Goal: Information Seeking & Learning: Learn about a topic

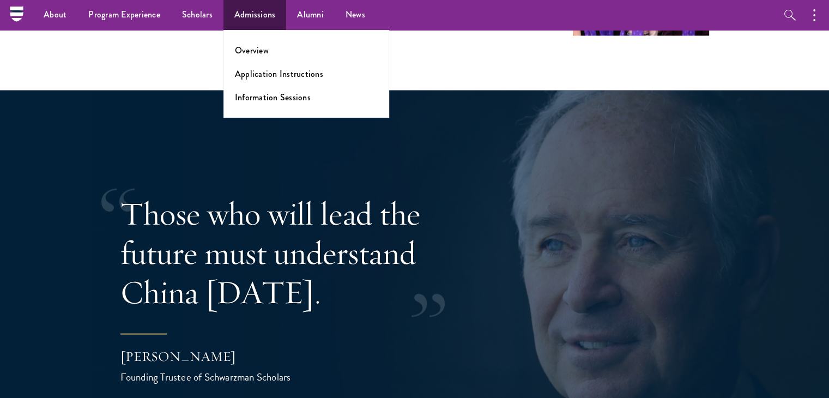
scroll to position [2011, 0]
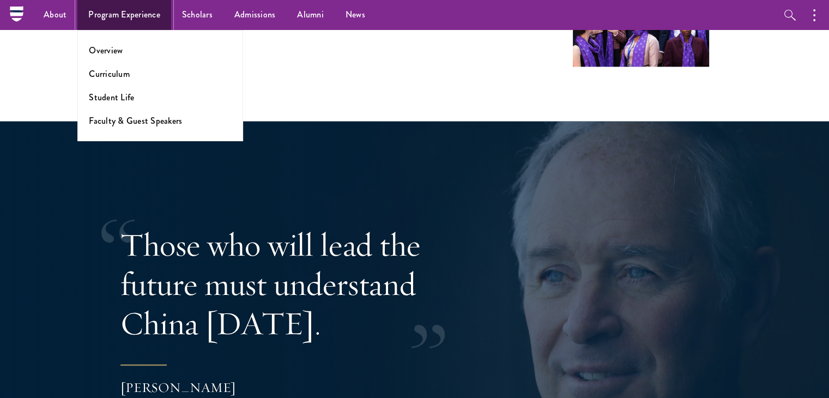
click at [144, 11] on link "Program Experience" at bounding box center [124, 15] width 94 height 30
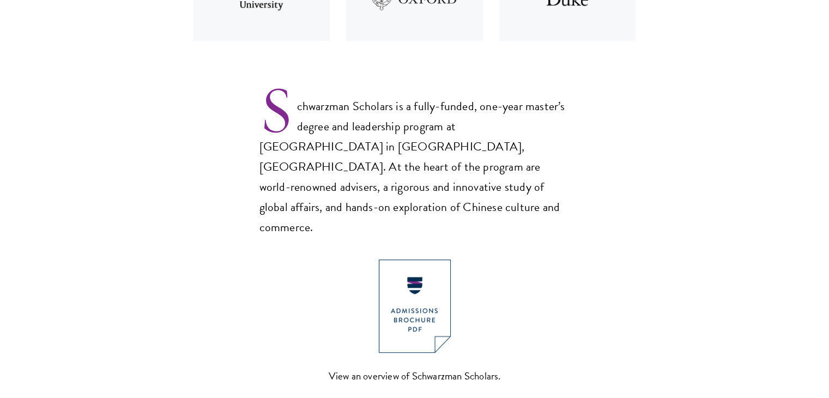
scroll to position [709, 0]
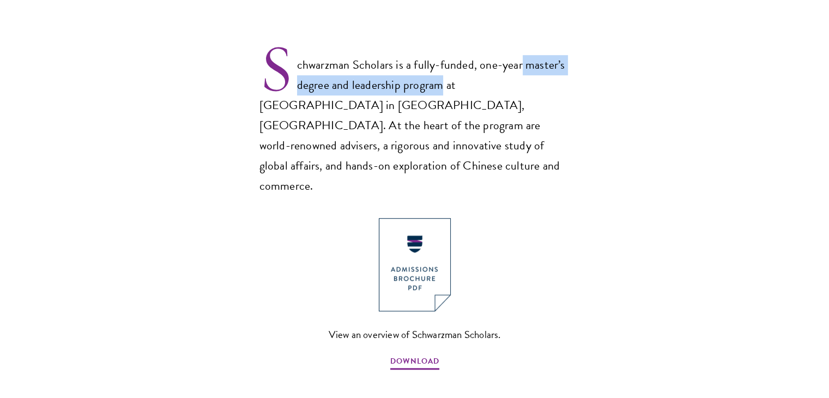
drag, startPoint x: 522, startPoint y: 62, endPoint x: 443, endPoint y: 85, distance: 82.4
click at [443, 85] on p "Schwarzman Scholars is a fully-funded, one-year master’s degree and leadership …" at bounding box center [414, 116] width 311 height 159
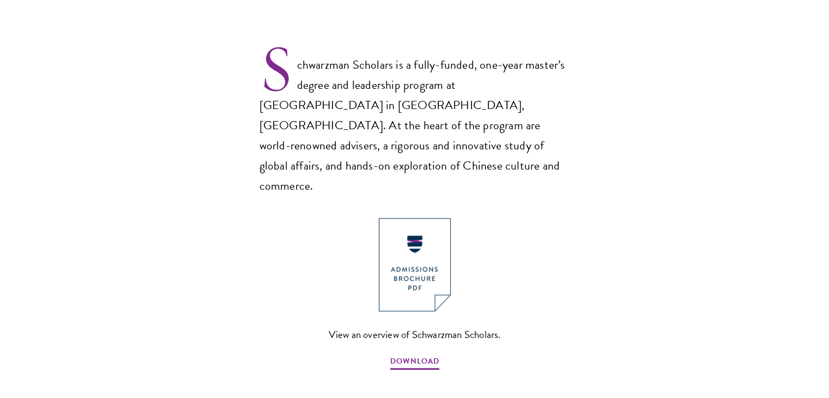
click at [496, 141] on p "Schwarzman Scholars is a fully-funded, one-year master’s degree and leadership …" at bounding box center [414, 116] width 311 height 159
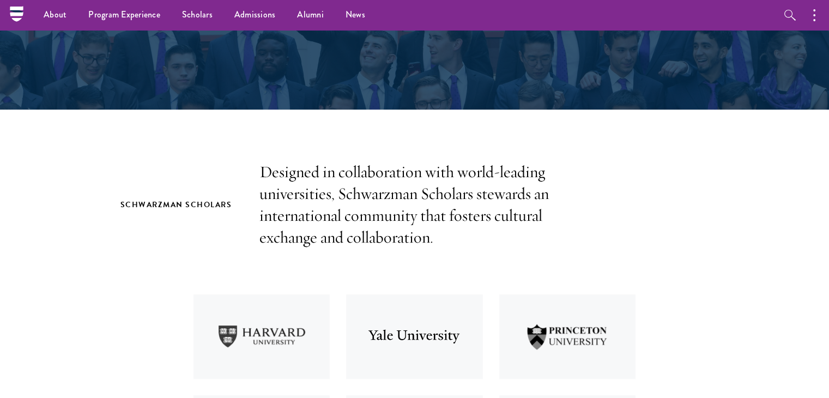
scroll to position [0, 0]
